Goal: Transaction & Acquisition: Subscribe to service/newsletter

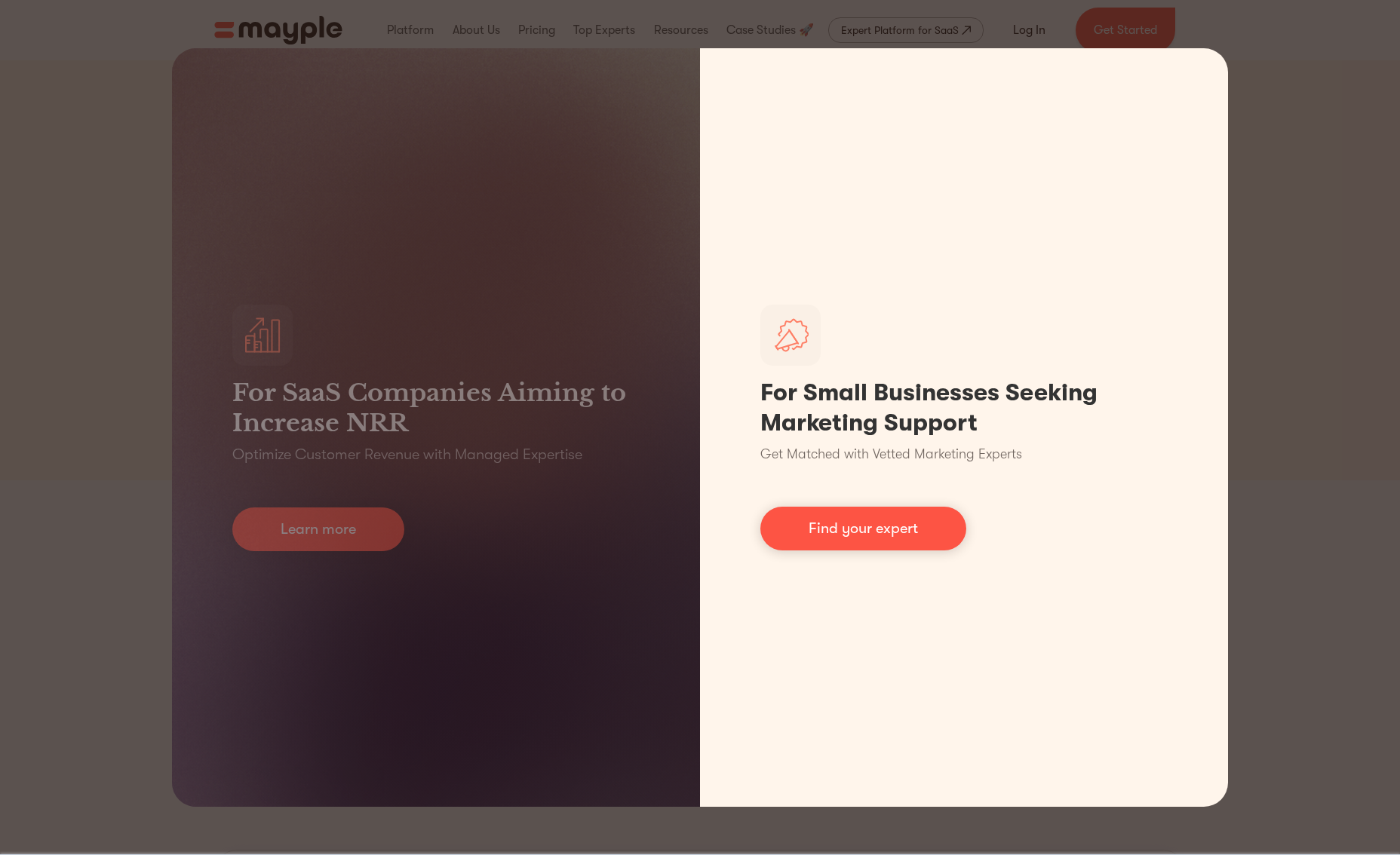
click at [875, 534] on link "Find your expert" at bounding box center [863, 528] width 206 height 43
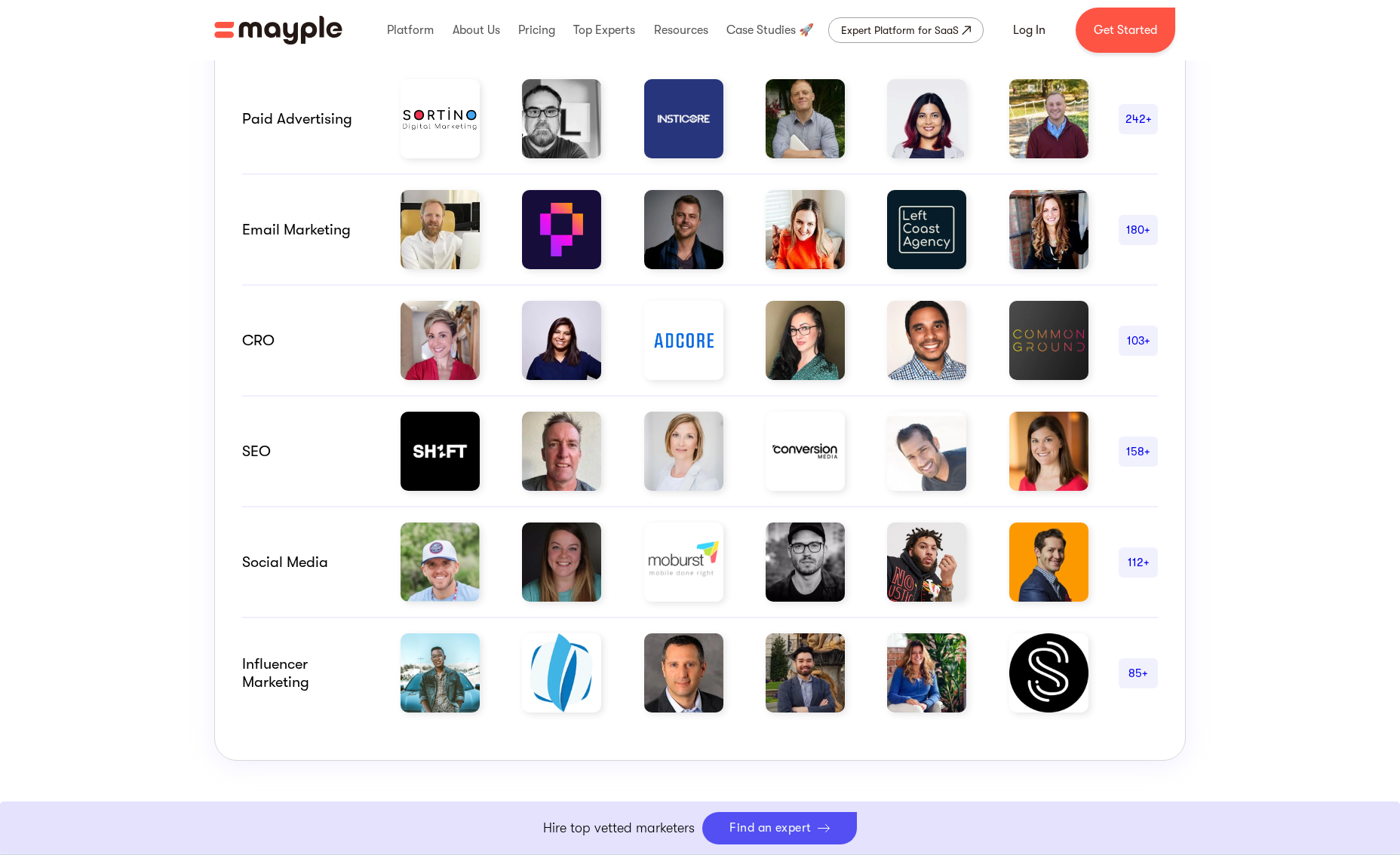
scroll to position [883, 0]
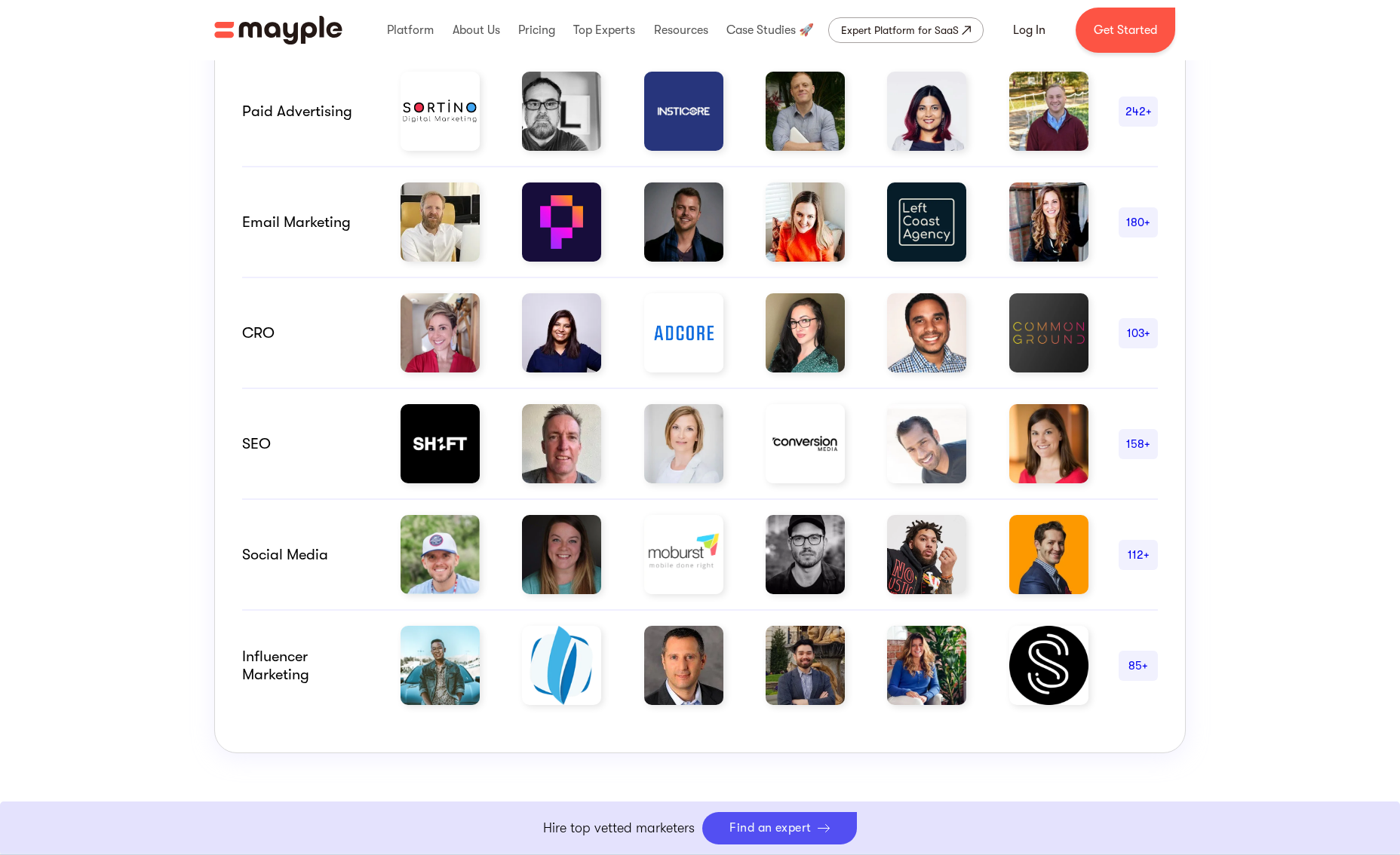
click at [302, 104] on div "Paid advertising" at bounding box center [305, 111] width 128 height 18
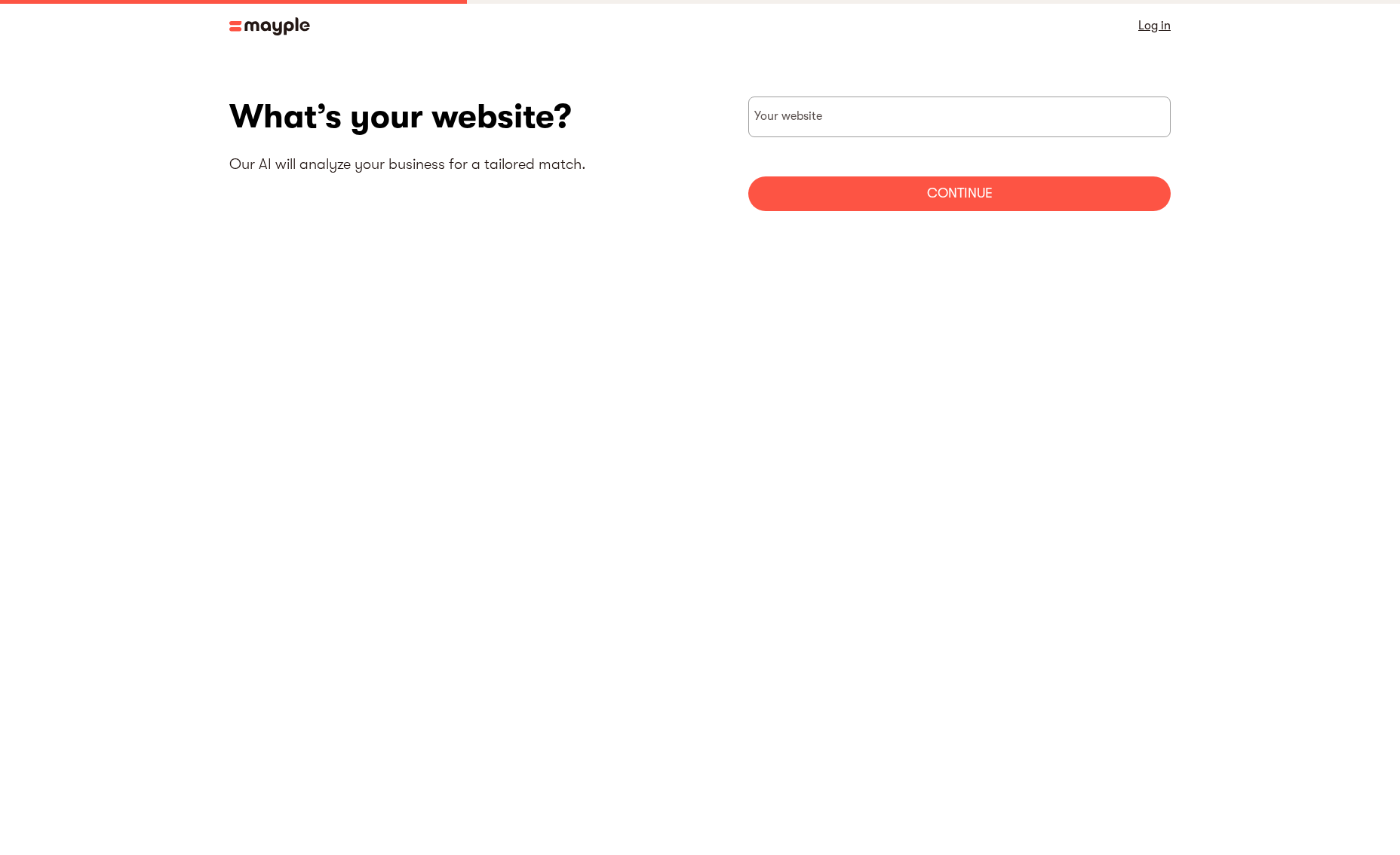
click at [243, 22] on img at bounding box center [270, 26] width 81 height 18
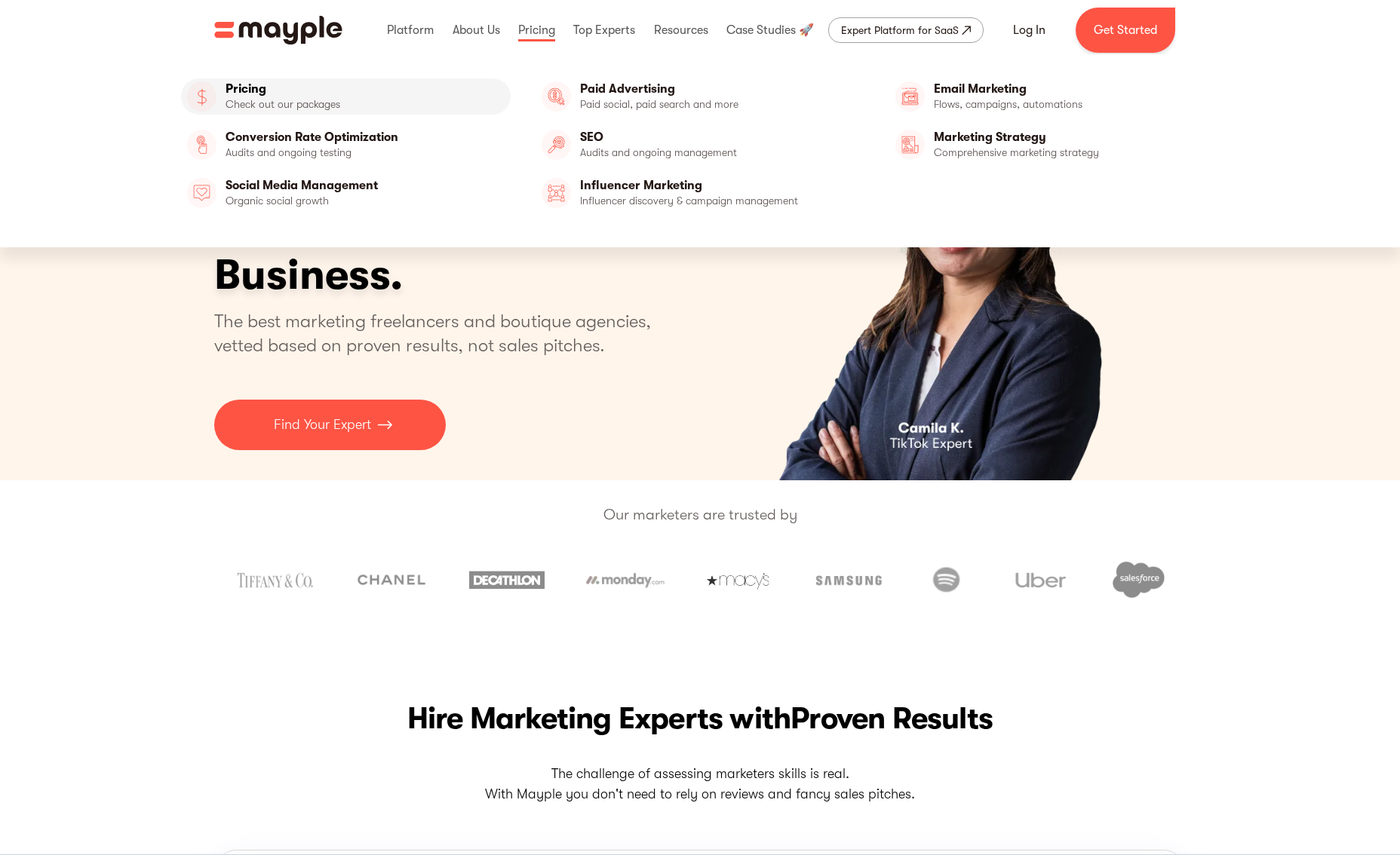
click at [326, 101] on link "Pricing" at bounding box center [346, 96] width 329 height 36
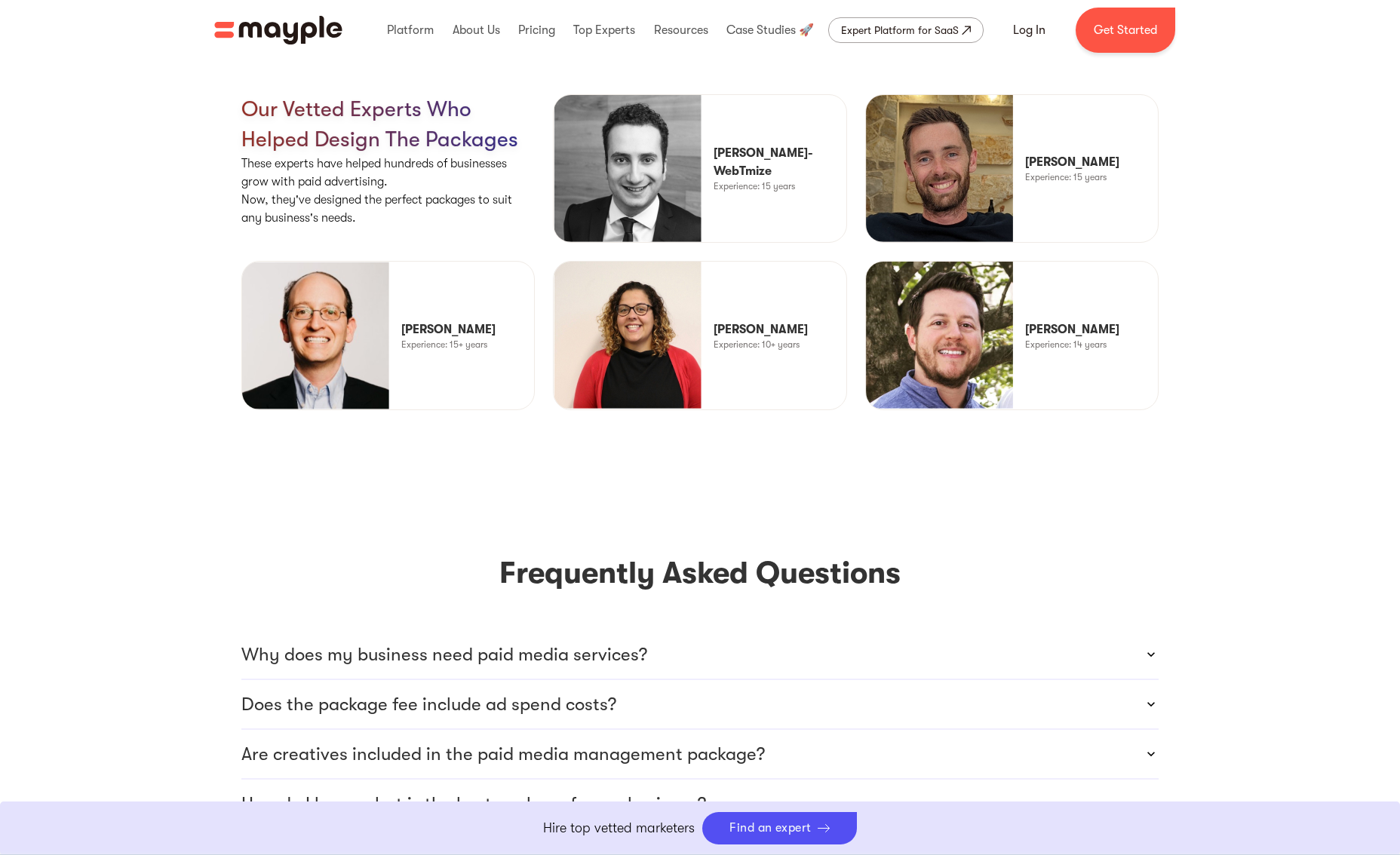
scroll to position [3705, 0]
